Goal: Transaction & Acquisition: Purchase product/service

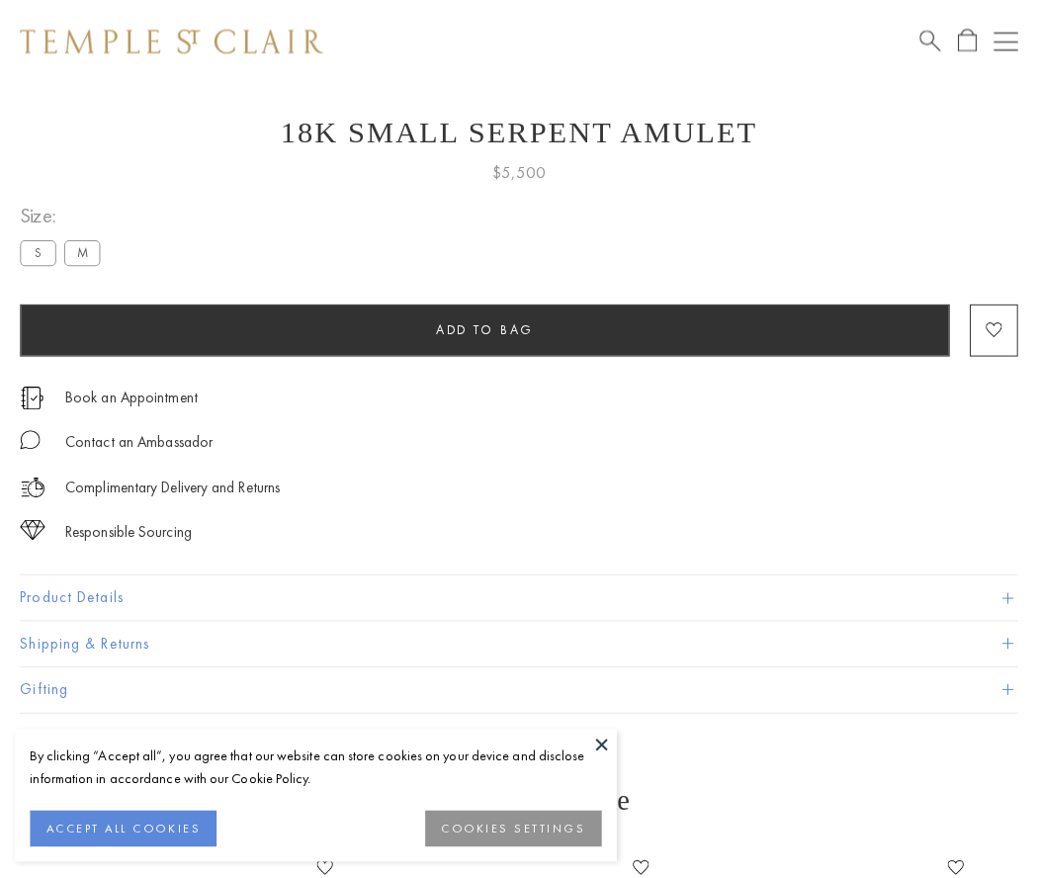
scroll to position [79, 0]
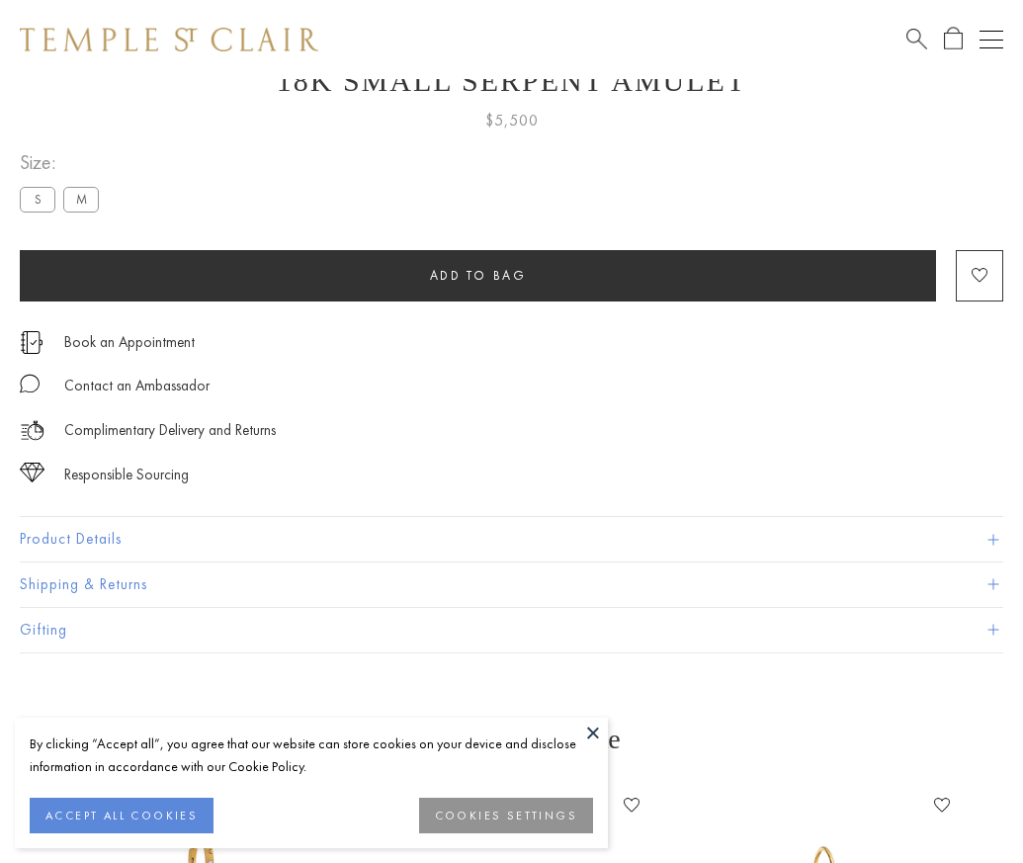
click at [477, 275] on span "Add to bag" at bounding box center [478, 275] width 97 height 17
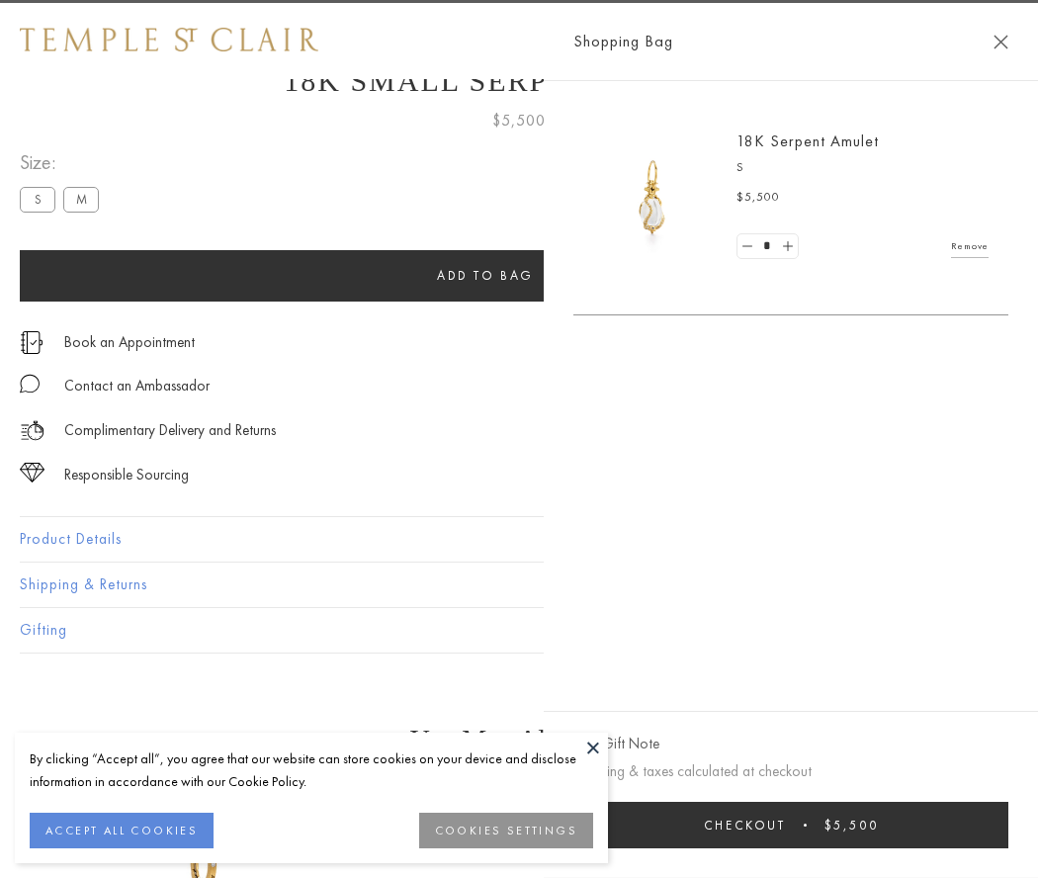
click at [989, 824] on button "Checkout $5,500" at bounding box center [790, 825] width 435 height 46
